Goal: Task Accomplishment & Management: Complete application form

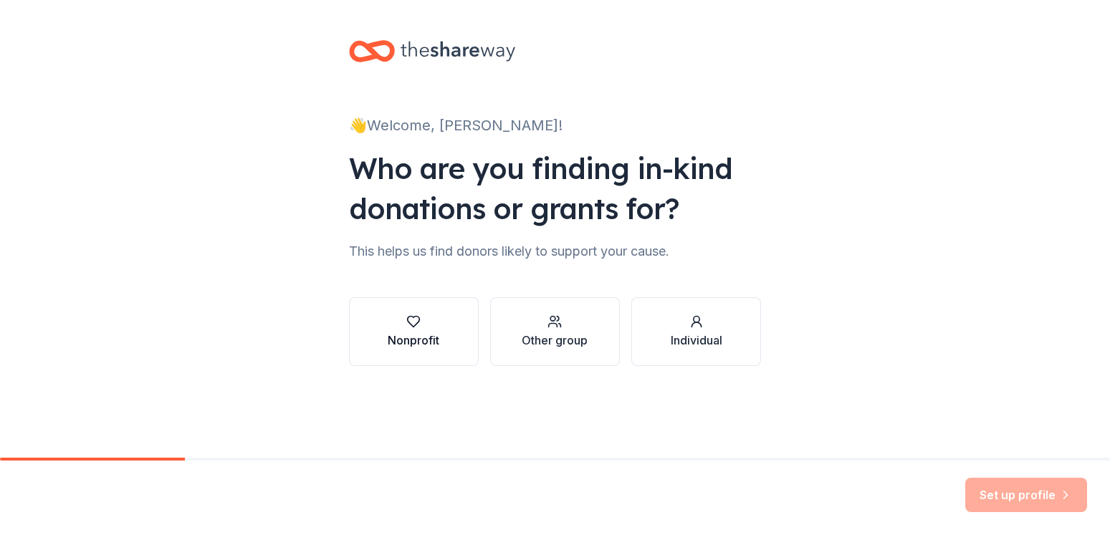
click at [404, 331] on div "Nonprofit" at bounding box center [414, 332] width 52 height 34
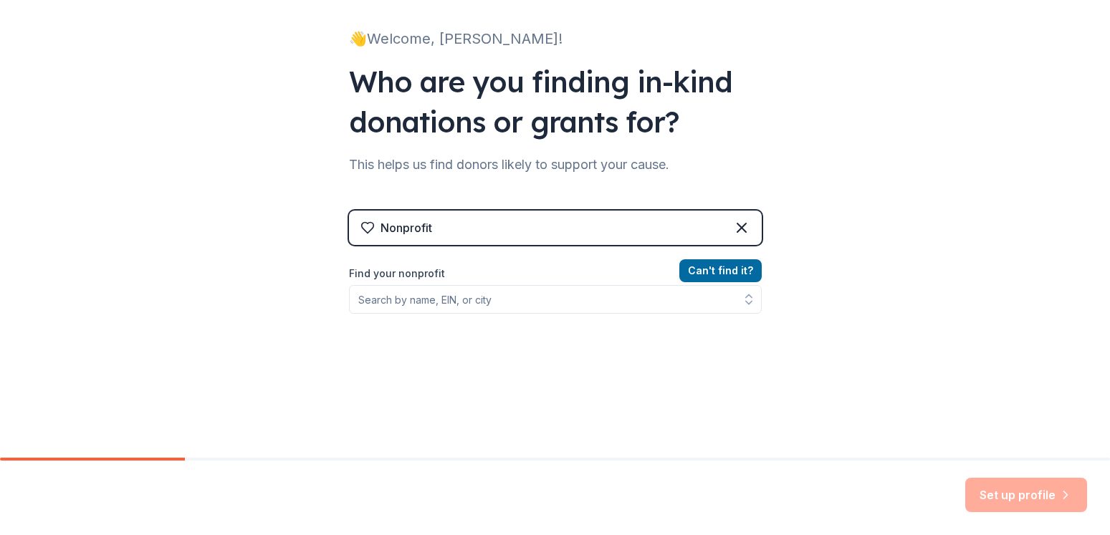
scroll to position [155, 0]
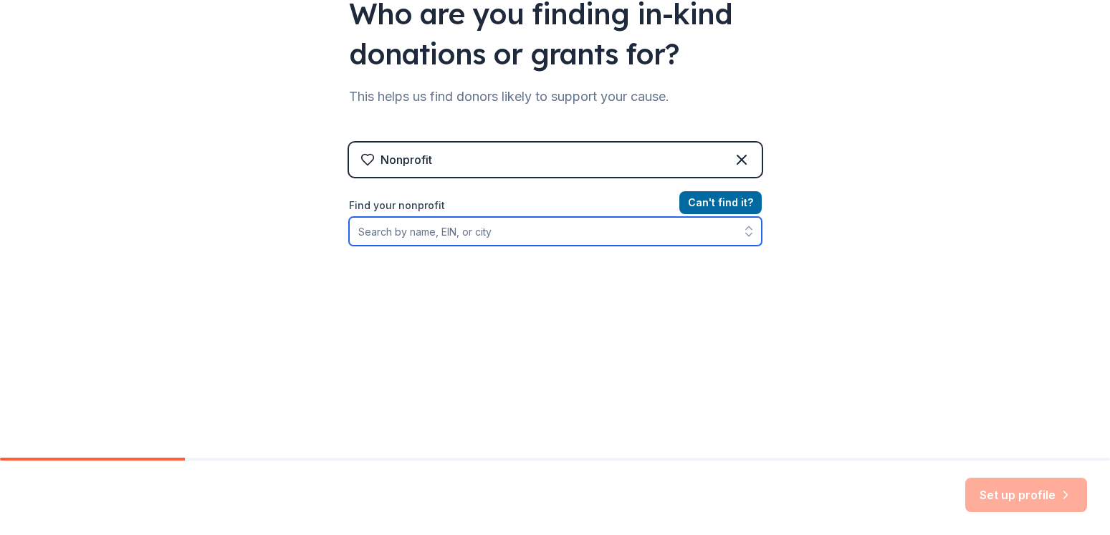
click at [538, 231] on input "Find your nonprofit" at bounding box center [555, 231] width 413 height 29
type input "Saint luke's food pantry"
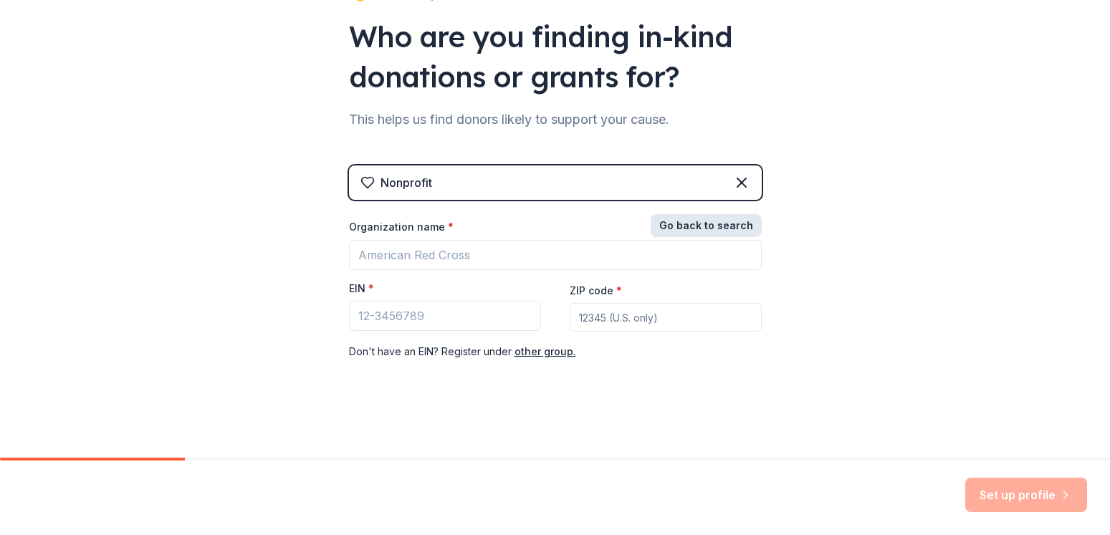
scroll to position [132, 0]
click at [707, 206] on div "Nonprofit Go back to search Organization name * EIN * ZIP code * Don ' t have a…" at bounding box center [555, 278] width 413 height 224
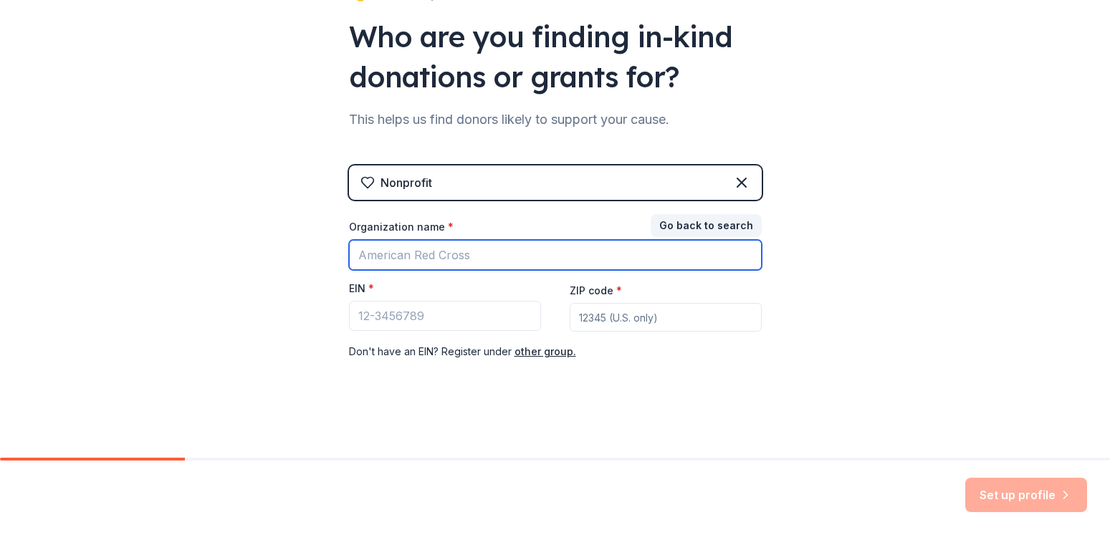
click at [485, 256] on input "Organization name *" at bounding box center [555, 255] width 413 height 30
type input "Saint Luke's food pantry"
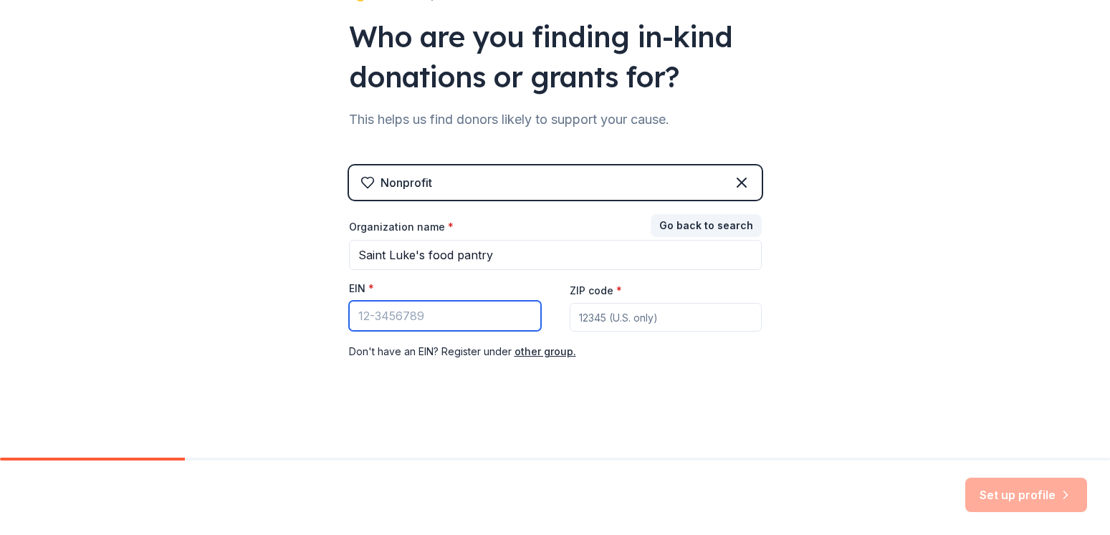
click at [459, 317] on input "EIN *" at bounding box center [445, 316] width 192 height 30
click at [475, 311] on input "EIN *" at bounding box center [445, 316] width 192 height 30
type input "[US_EMPLOYER_IDENTIFICATION_NUMBER]"
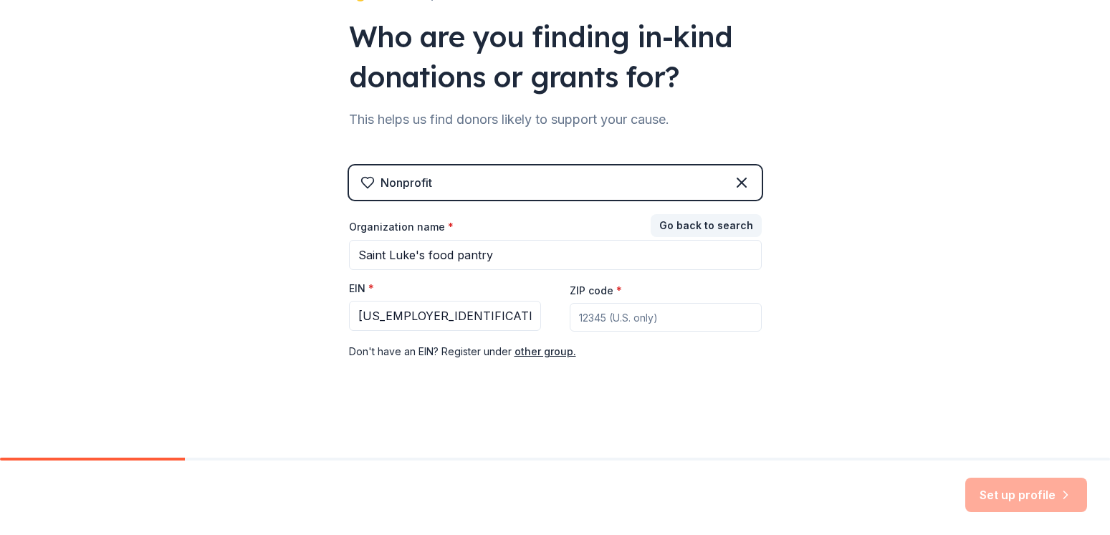
click at [677, 319] on input "ZIP code *" at bounding box center [666, 317] width 192 height 29
type input "03865"
click at [1005, 487] on button "Set up profile" at bounding box center [1027, 495] width 122 height 34
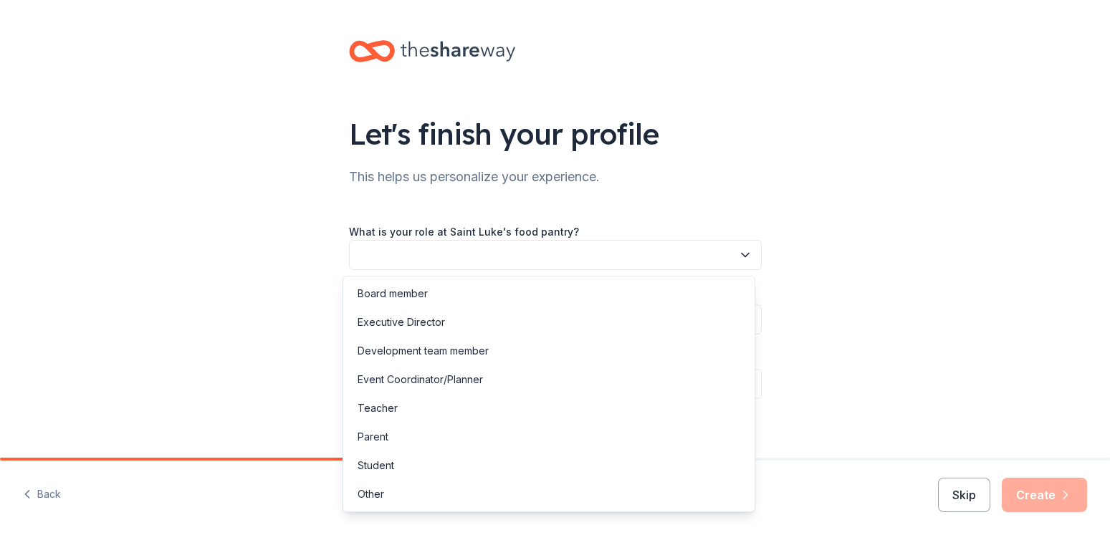
click at [484, 257] on button "button" at bounding box center [555, 255] width 413 height 30
click at [381, 496] on div "Other" at bounding box center [371, 494] width 27 height 17
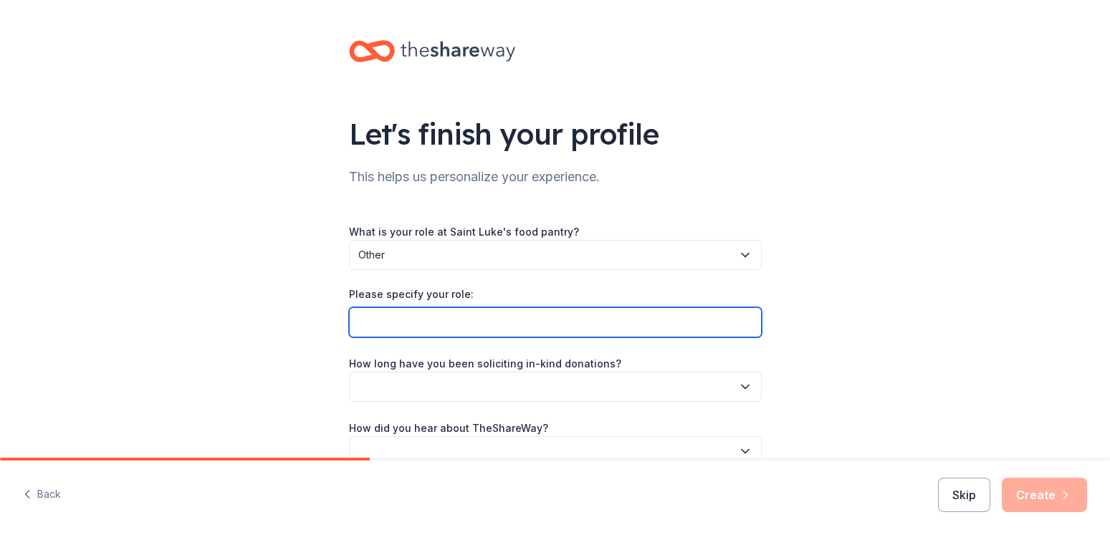
click at [442, 332] on input "Please specify your role:" at bounding box center [555, 323] width 413 height 30
click at [376, 325] on input "I conect with Businesses for donations" at bounding box center [555, 323] width 413 height 30
type input "I connect with Businesses for donations"
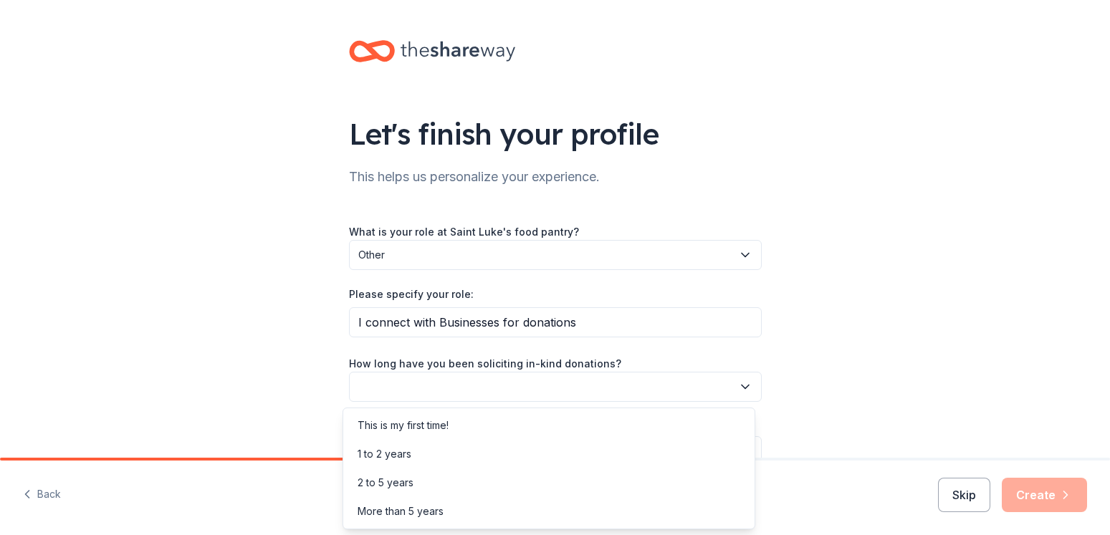
click at [494, 382] on button "button" at bounding box center [555, 387] width 413 height 30
click at [379, 479] on div "2 to 5 years" at bounding box center [386, 483] width 56 height 17
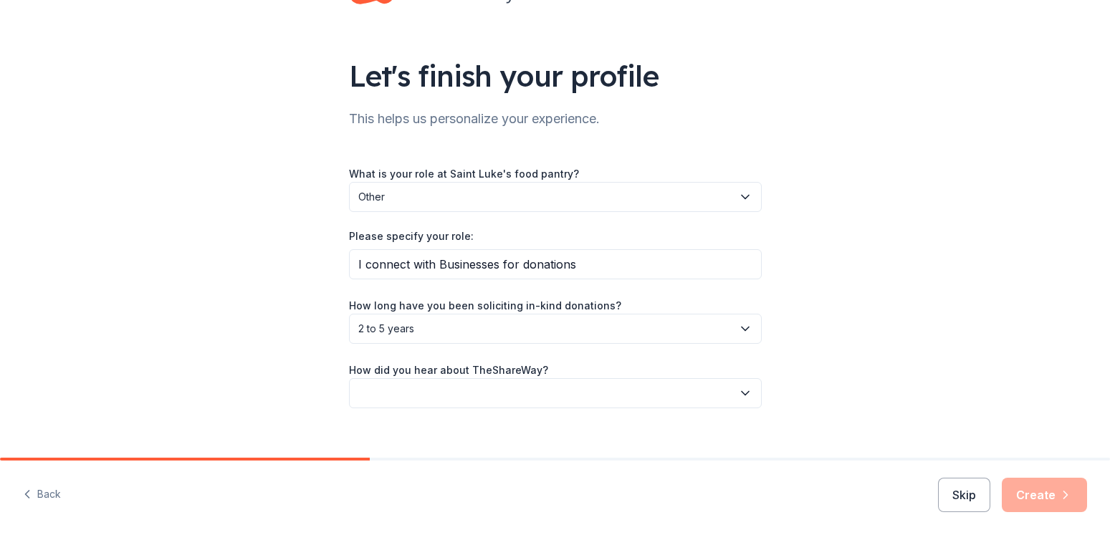
scroll to position [77, 0]
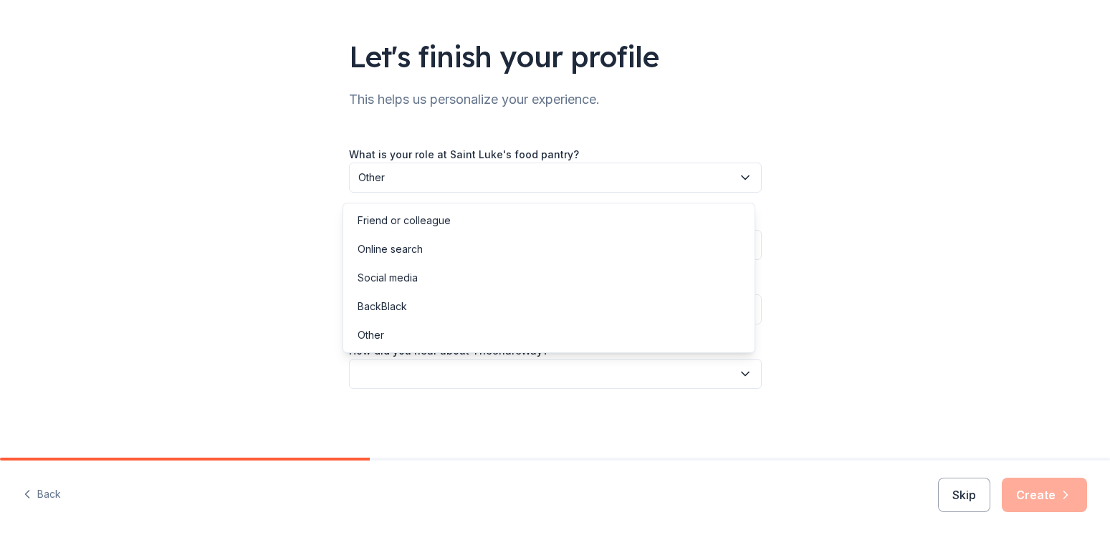
click at [597, 376] on button "button" at bounding box center [555, 374] width 413 height 30
click at [366, 333] on div "Other" at bounding box center [371, 335] width 27 height 17
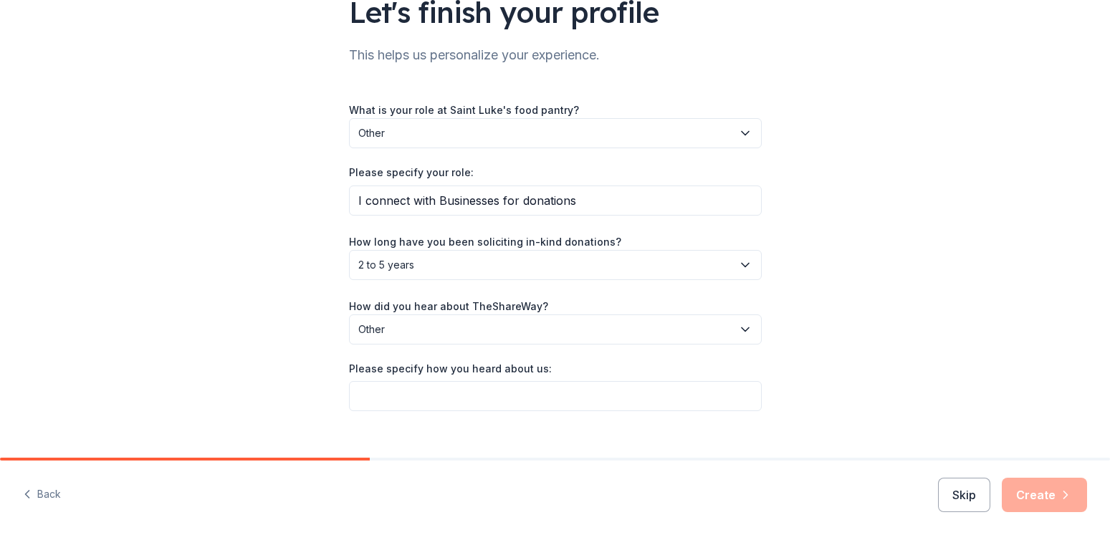
scroll to position [144, 0]
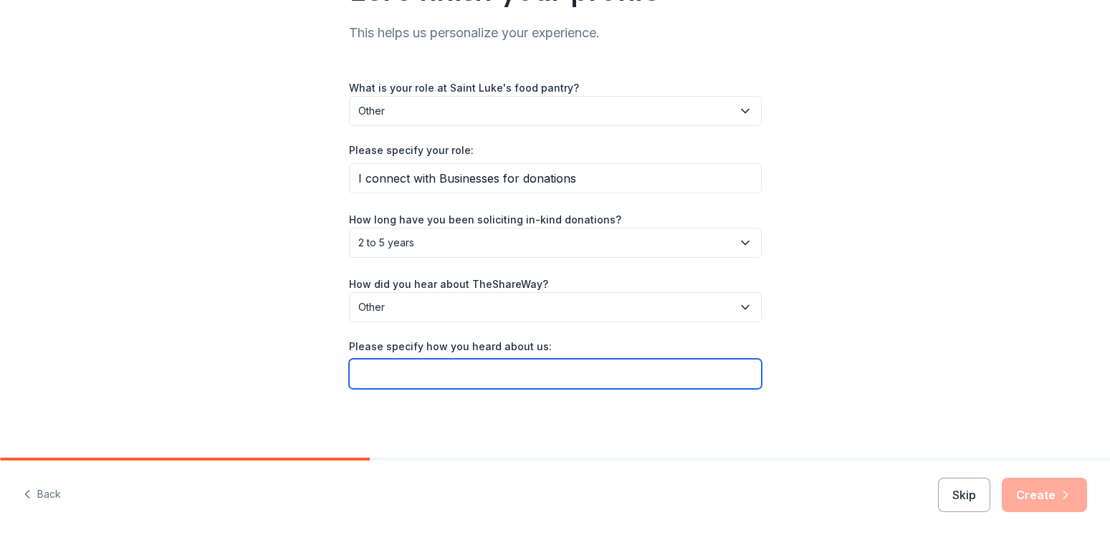
click at [447, 376] on input "Please specify how you heard about us:" at bounding box center [555, 374] width 413 height 30
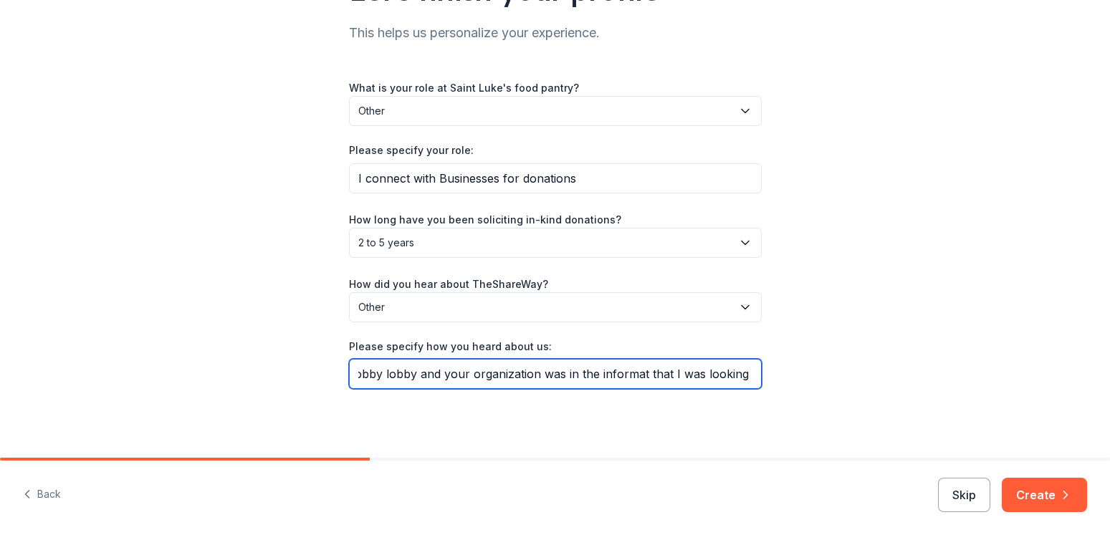
scroll to position [0, 189]
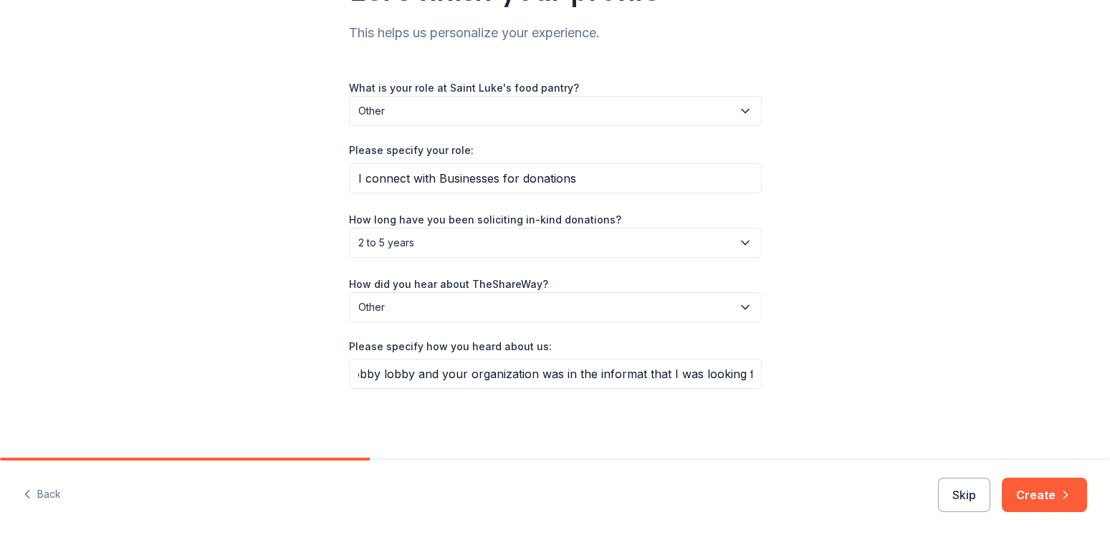
click at [861, 331] on div "Let's finish your profile This helps us personalize your experience. What is yo…" at bounding box center [555, 157] width 1110 height 602
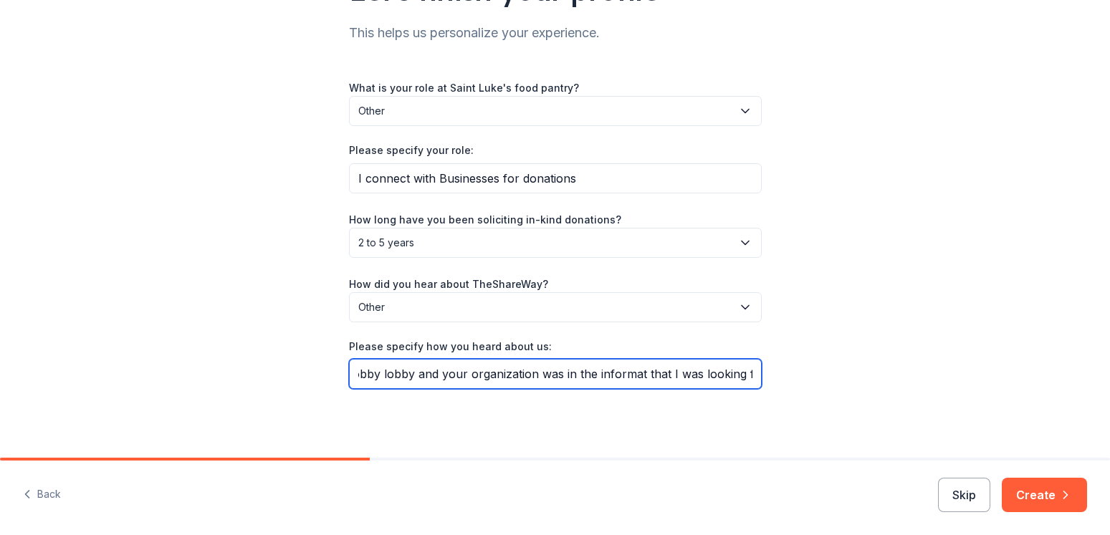
click at [624, 372] on input "I was look for information from hobby lobby and your organization was in the in…" at bounding box center [555, 374] width 413 height 30
click at [629, 381] on input "I was look for information from hobby lobby and your organization was in the in…" at bounding box center [555, 374] width 413 height 30
click at [625, 376] on input "I was look for information from hobby lobby and your organization was in the in…" at bounding box center [555, 374] width 413 height 30
click at [628, 380] on input "I was look for information from hobby lobby and your organization was in the in…" at bounding box center [555, 374] width 413 height 30
type input "I was look for information from hobby lobby and your organization was in the in…"
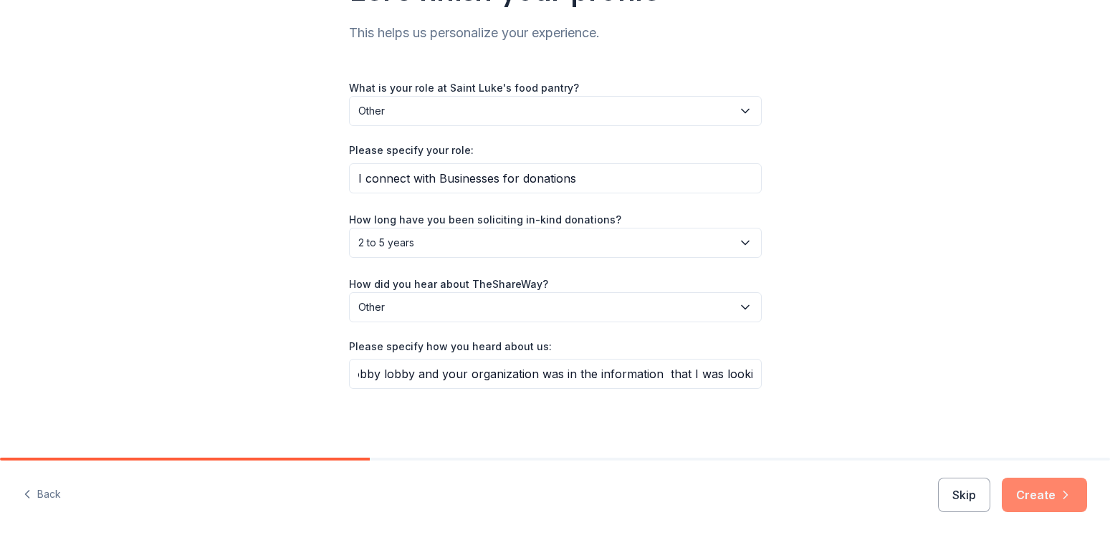
click at [1044, 488] on button "Create" at bounding box center [1044, 495] width 85 height 34
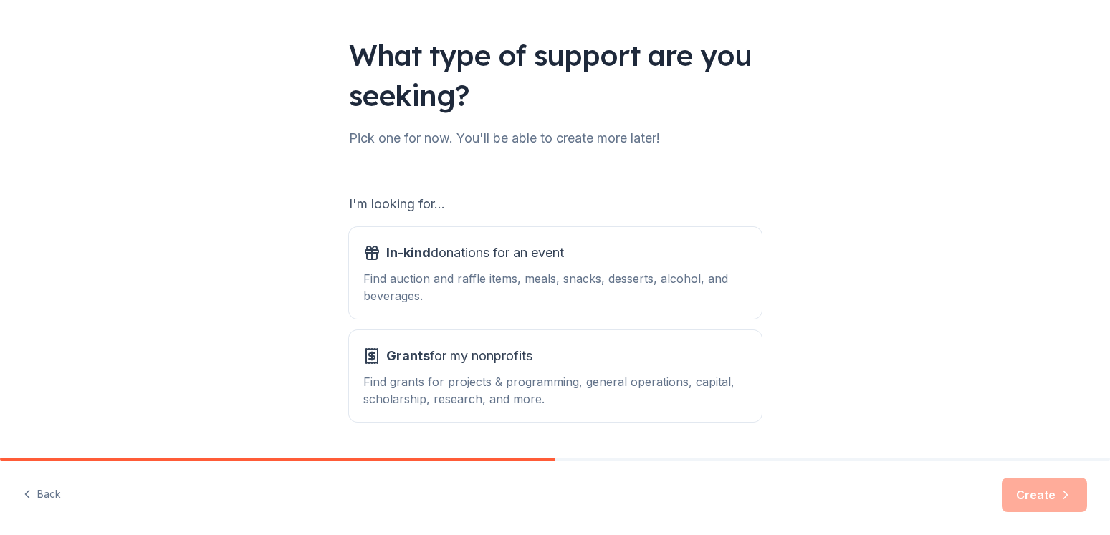
scroll to position [120, 0]
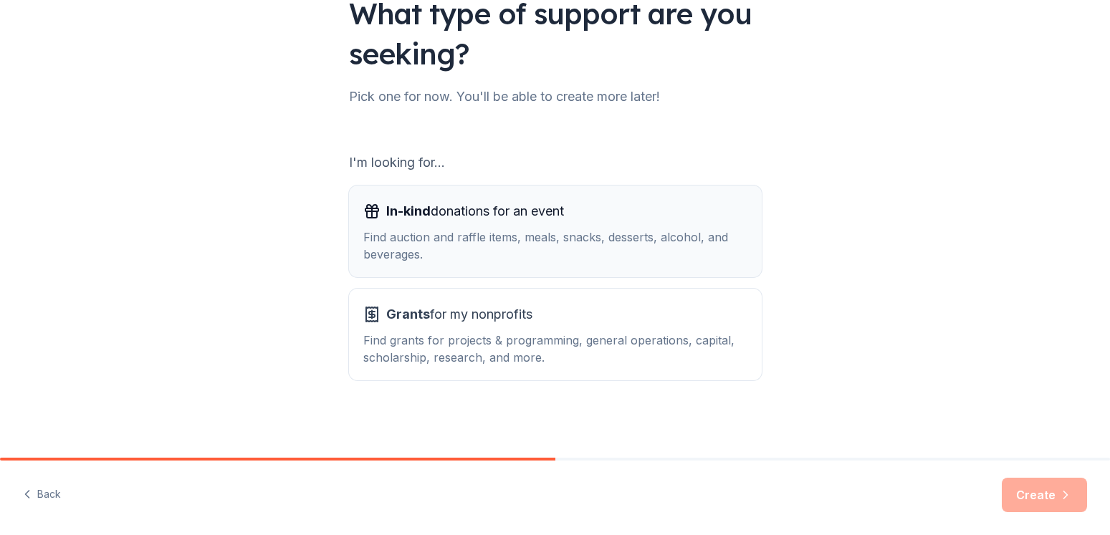
click at [457, 223] on div "In-kind donations for an event Find auction and raffle items, meals, snacks, de…" at bounding box center [555, 231] width 384 height 63
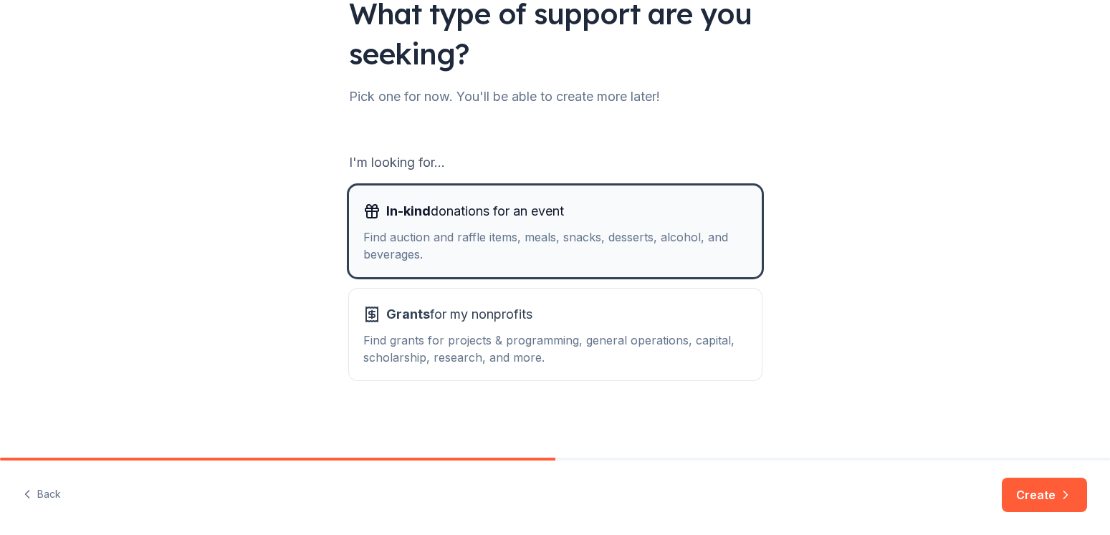
click at [457, 224] on div "In-kind donations for an event Find auction and raffle items, meals, snacks, de…" at bounding box center [555, 231] width 384 height 63
click at [1049, 493] on button "Create" at bounding box center [1044, 495] width 85 height 34
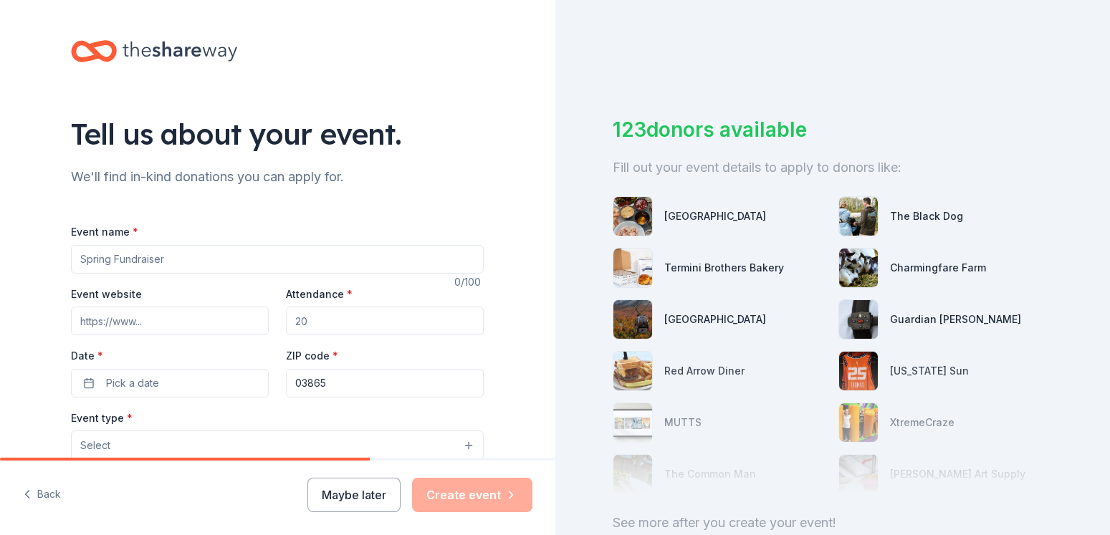
click at [188, 256] on input "Event name *" at bounding box center [277, 259] width 413 height 29
click at [188, 257] on input "Event name *" at bounding box center [277, 259] width 413 height 29
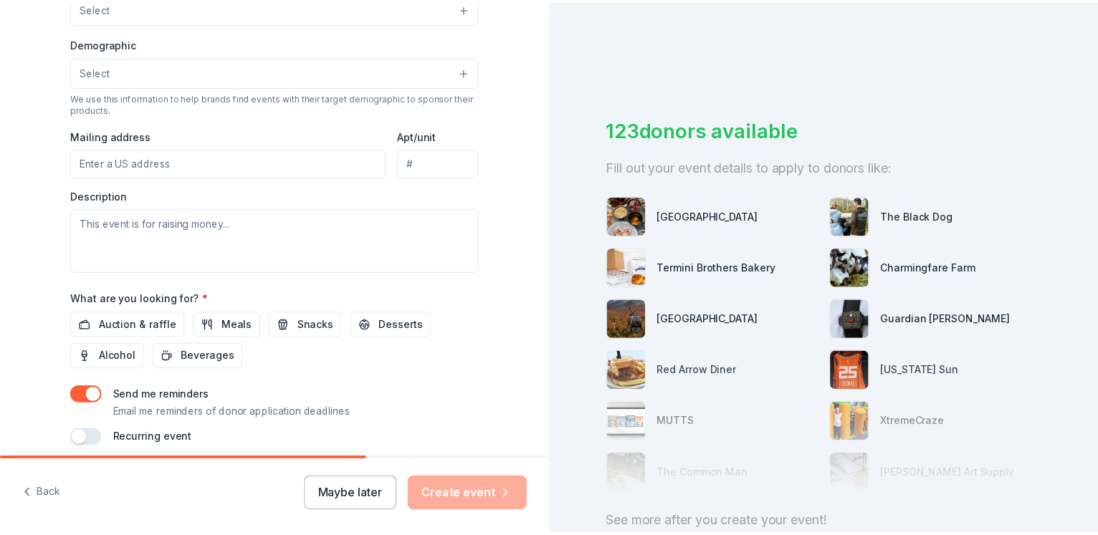
scroll to position [495, 0]
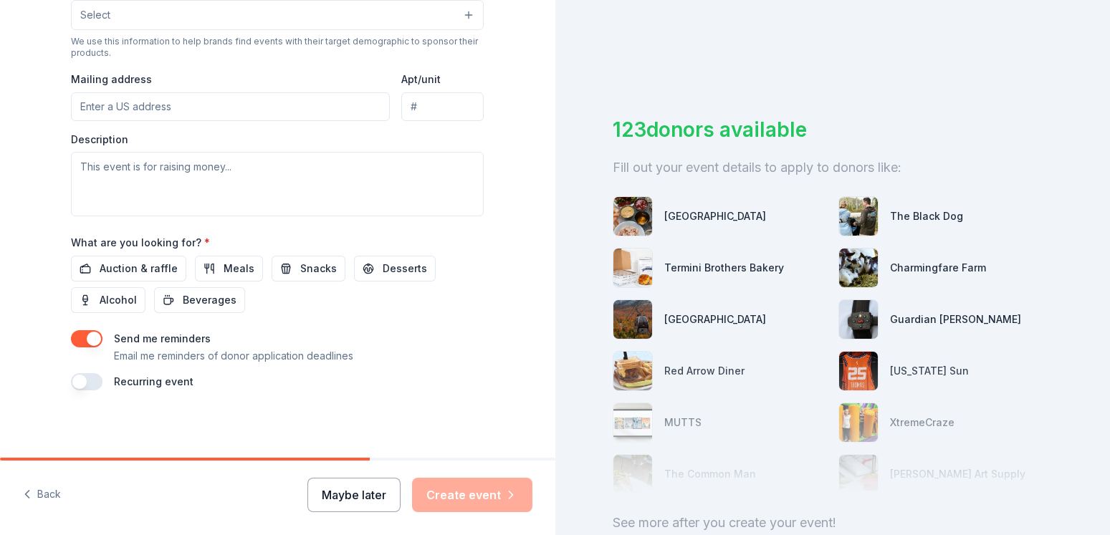
click at [350, 497] on button "Maybe later" at bounding box center [354, 495] width 93 height 34
